Goal: Task Accomplishment & Management: Complete application form

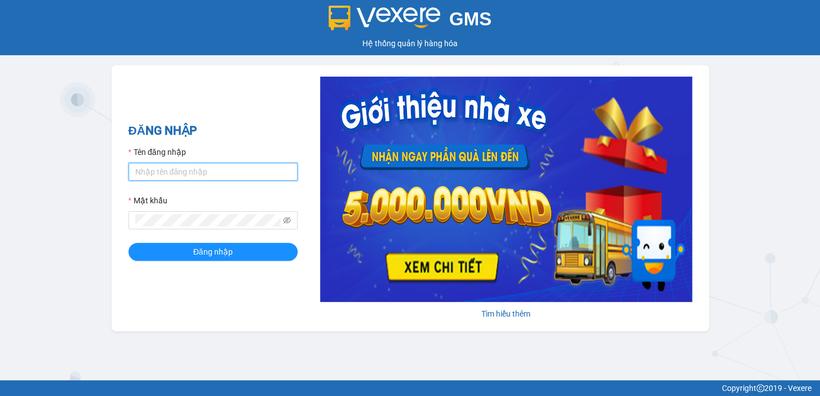
click at [200, 170] on input "Tên đăng nhập" at bounding box center [213, 172] width 169 height 18
type input "diep.nhuquynh"
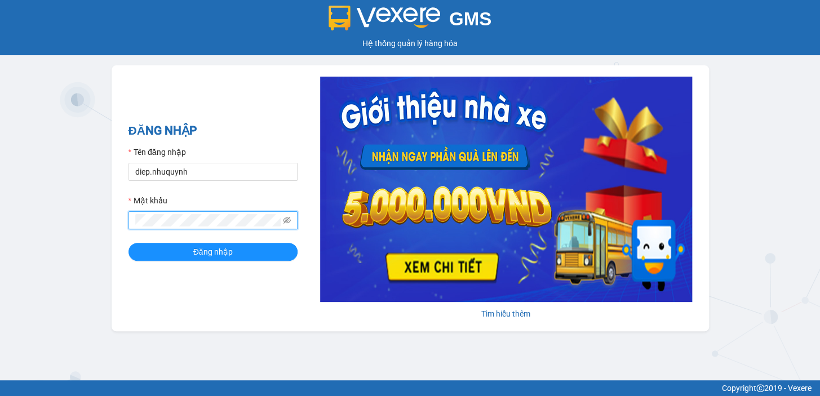
click at [129, 243] on button "Đăng nhập" at bounding box center [213, 252] width 169 height 18
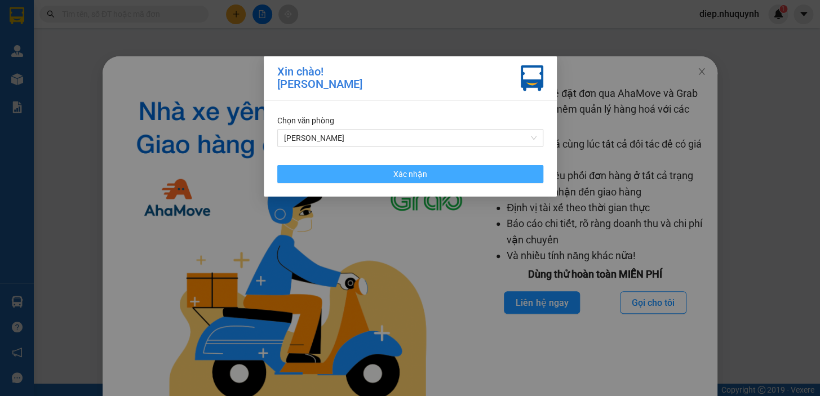
click at [496, 176] on button "Xác nhận" at bounding box center [410, 174] width 266 height 18
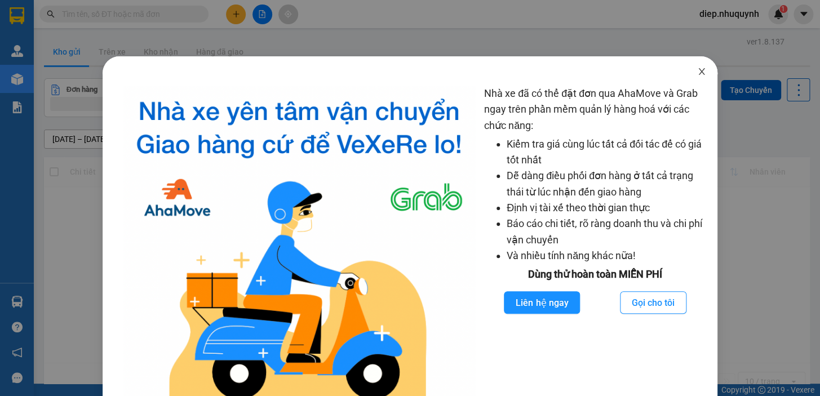
click at [697, 74] on icon "close" at bounding box center [701, 71] width 9 height 9
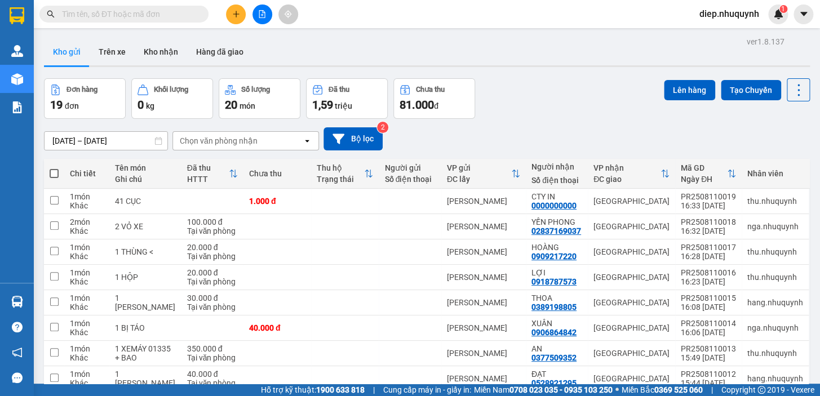
click at [233, 18] on button at bounding box center [236, 15] width 20 height 20
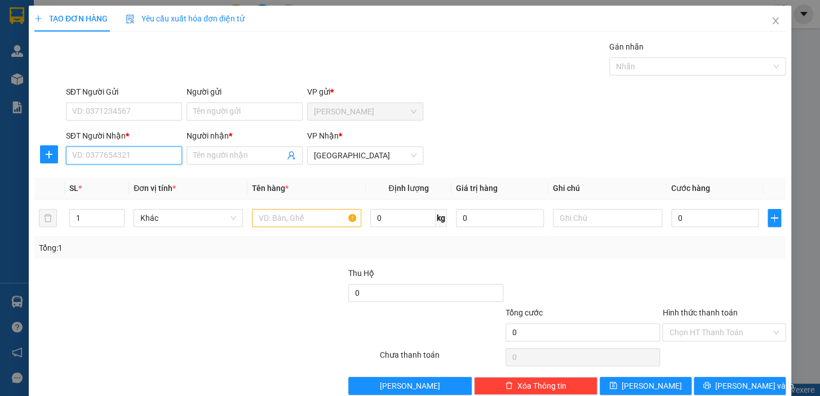
click at [121, 156] on input "SĐT Người Nhận *" at bounding box center [124, 156] width 116 height 18
type input "0000000000"
click at [214, 163] on span at bounding box center [245, 156] width 116 height 18
click at [215, 161] on input "Người nhận *" at bounding box center [238, 155] width 91 height 12
type input "kiều hơn"
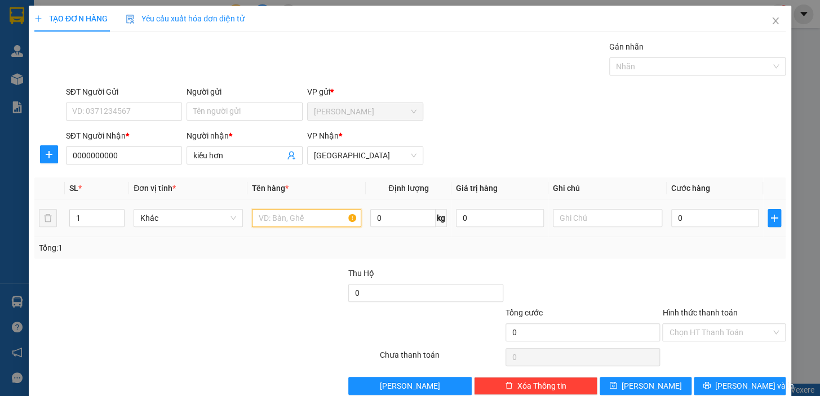
click at [287, 219] on input "text" at bounding box center [306, 218] width 109 height 18
type input "2 bao"
click at [689, 220] on input "0" at bounding box center [715, 218] width 88 height 18
type input "1"
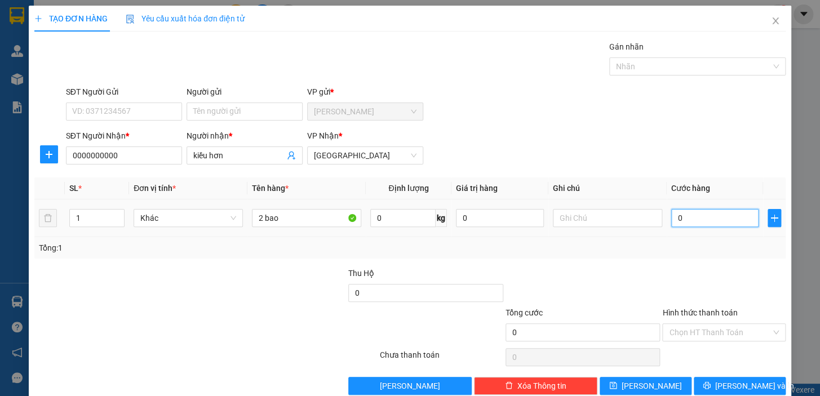
type input "1"
type input "12"
type input "120"
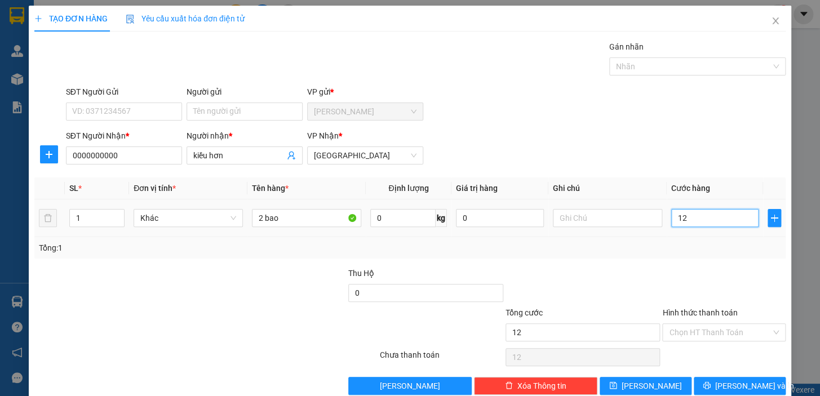
type input "120"
type input "120.000"
drag, startPoint x: 726, startPoint y: 335, endPoint x: 721, endPoint y: 346, distance: 11.6
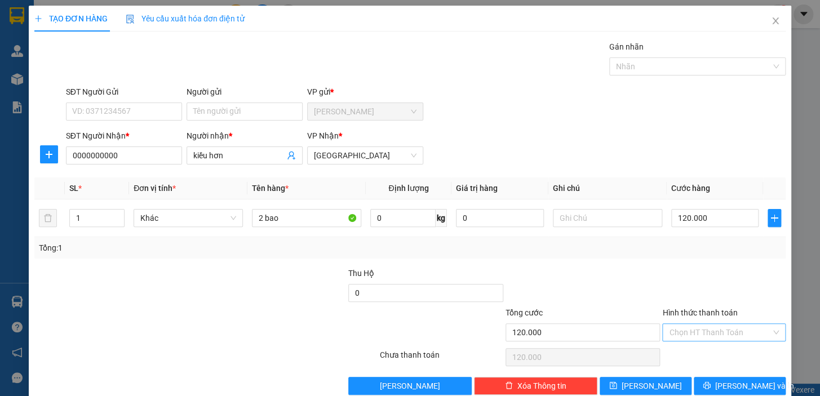
click at [724, 336] on input "Hình thức thanh toán" at bounding box center [720, 332] width 102 height 17
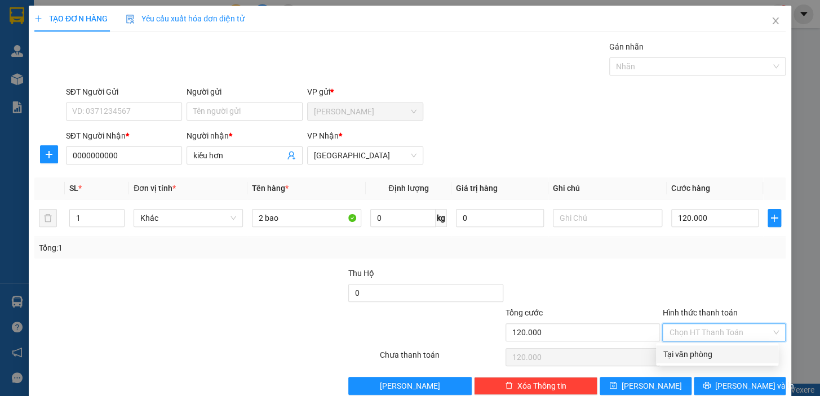
click at [720, 347] on div "Tại văn phòng" at bounding box center [717, 355] width 122 height 18
type input "0"
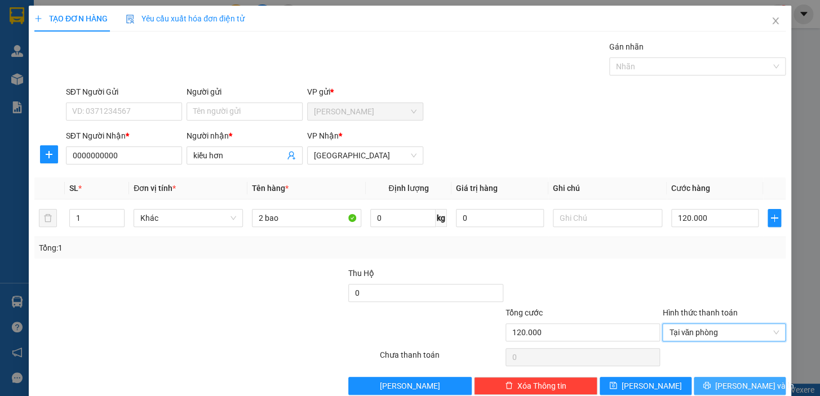
drag, startPoint x: 745, startPoint y: 387, endPoint x: 728, endPoint y: 389, distance: 17.1
click at [745, 388] on span "[PERSON_NAME] và In" at bounding box center [754, 386] width 79 height 12
